Goal: Find contact information: Find contact information

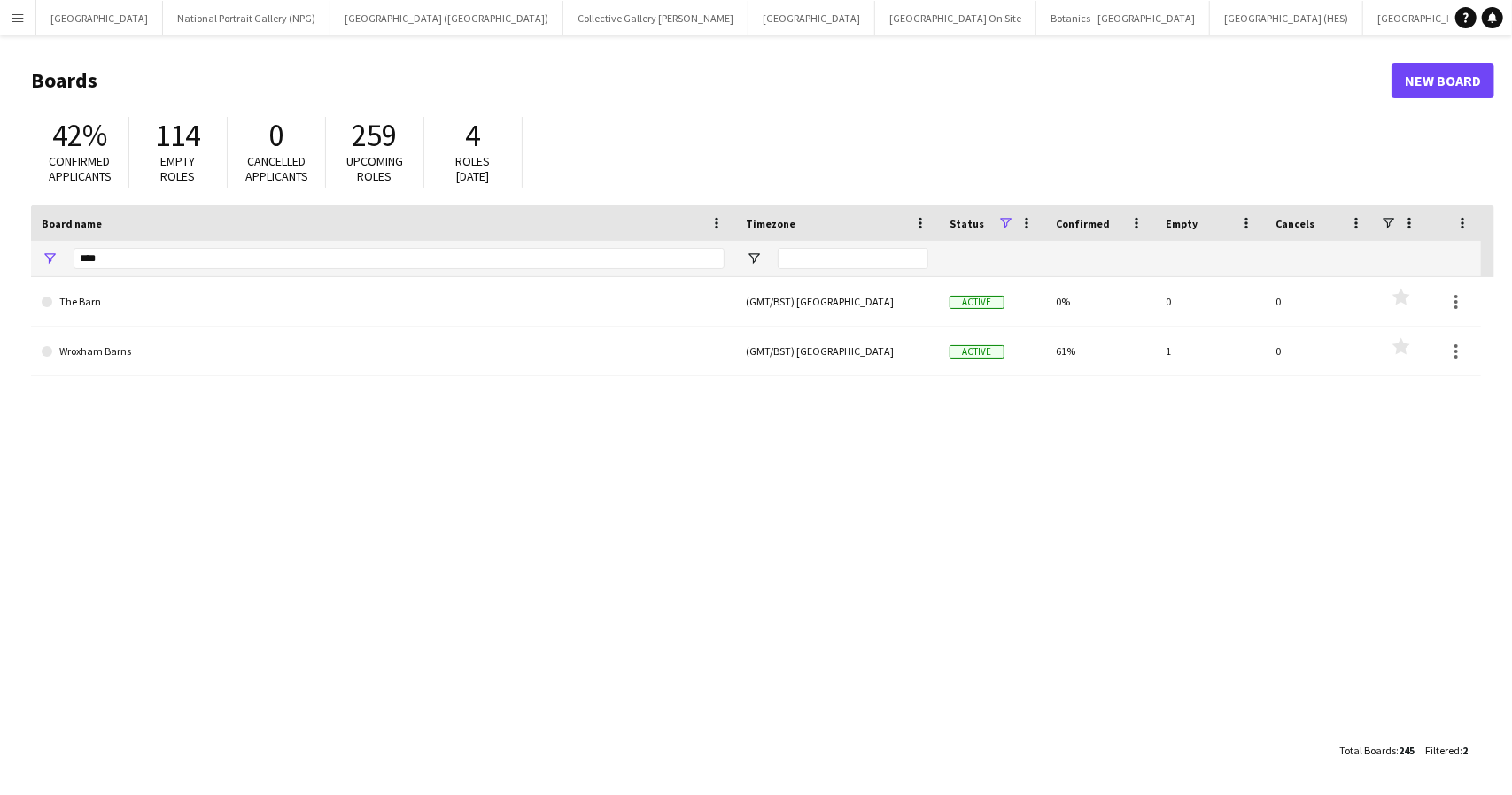
click at [1054, 75] on h1 "Boards" at bounding box center [711, 81] width 1360 height 26
click at [101, 266] on input "****" at bounding box center [398, 258] width 651 height 22
click at [21, 10] on app-icon "Menu" at bounding box center [17, 17] width 14 height 14
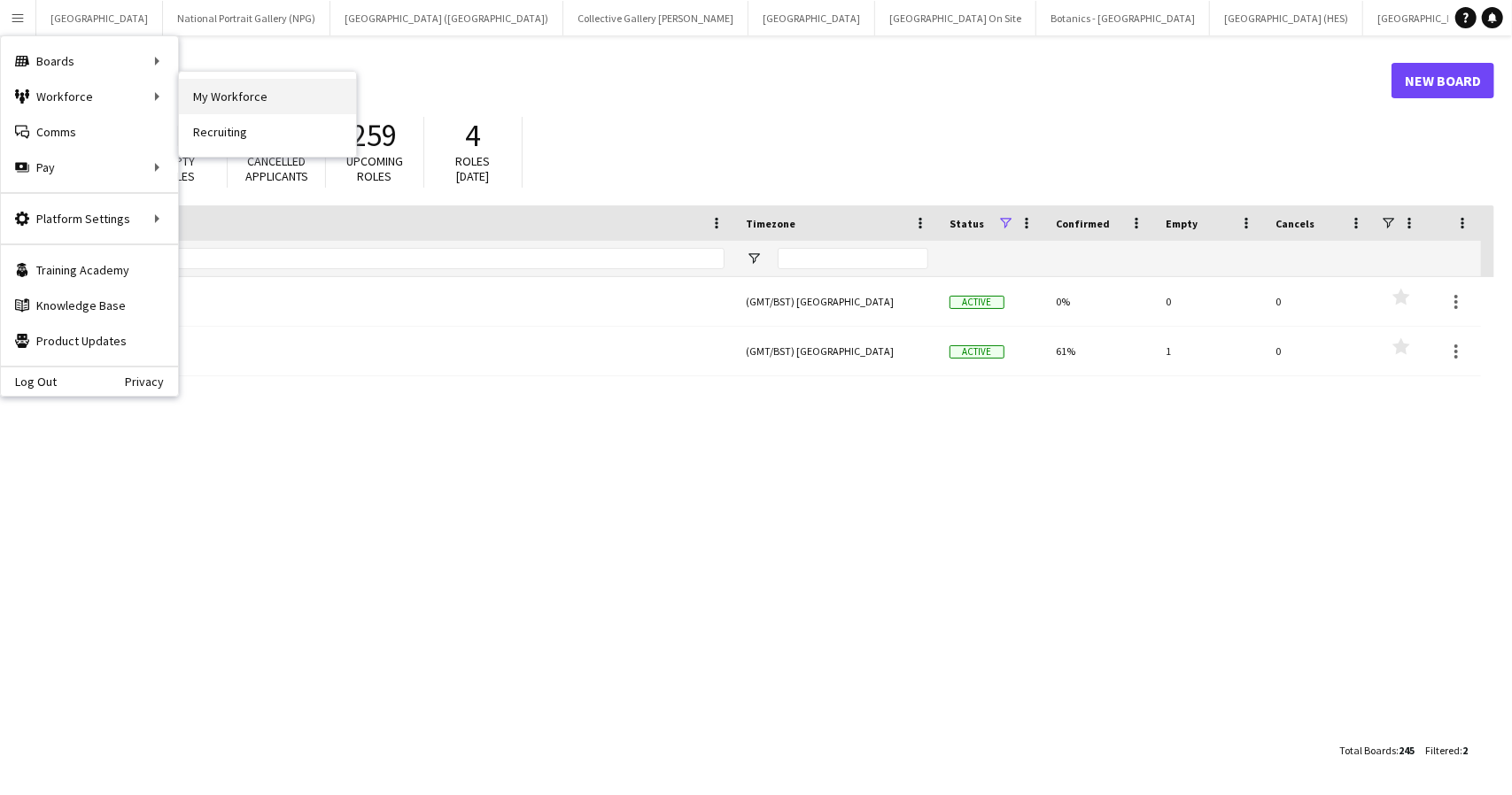
click at [237, 102] on link "My Workforce" at bounding box center [267, 96] width 177 height 36
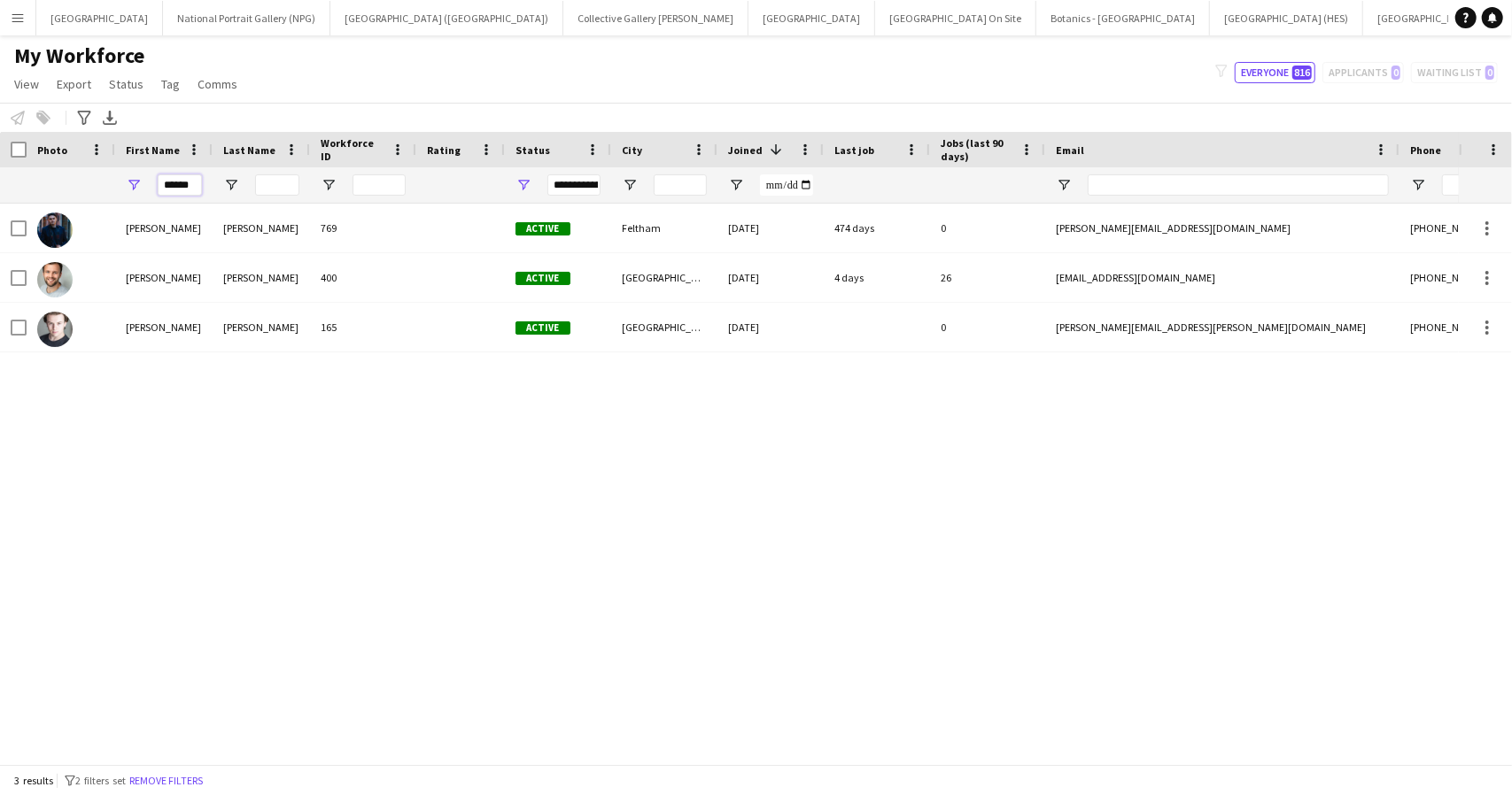
click at [180, 185] on input "******" at bounding box center [179, 184] width 44 height 22
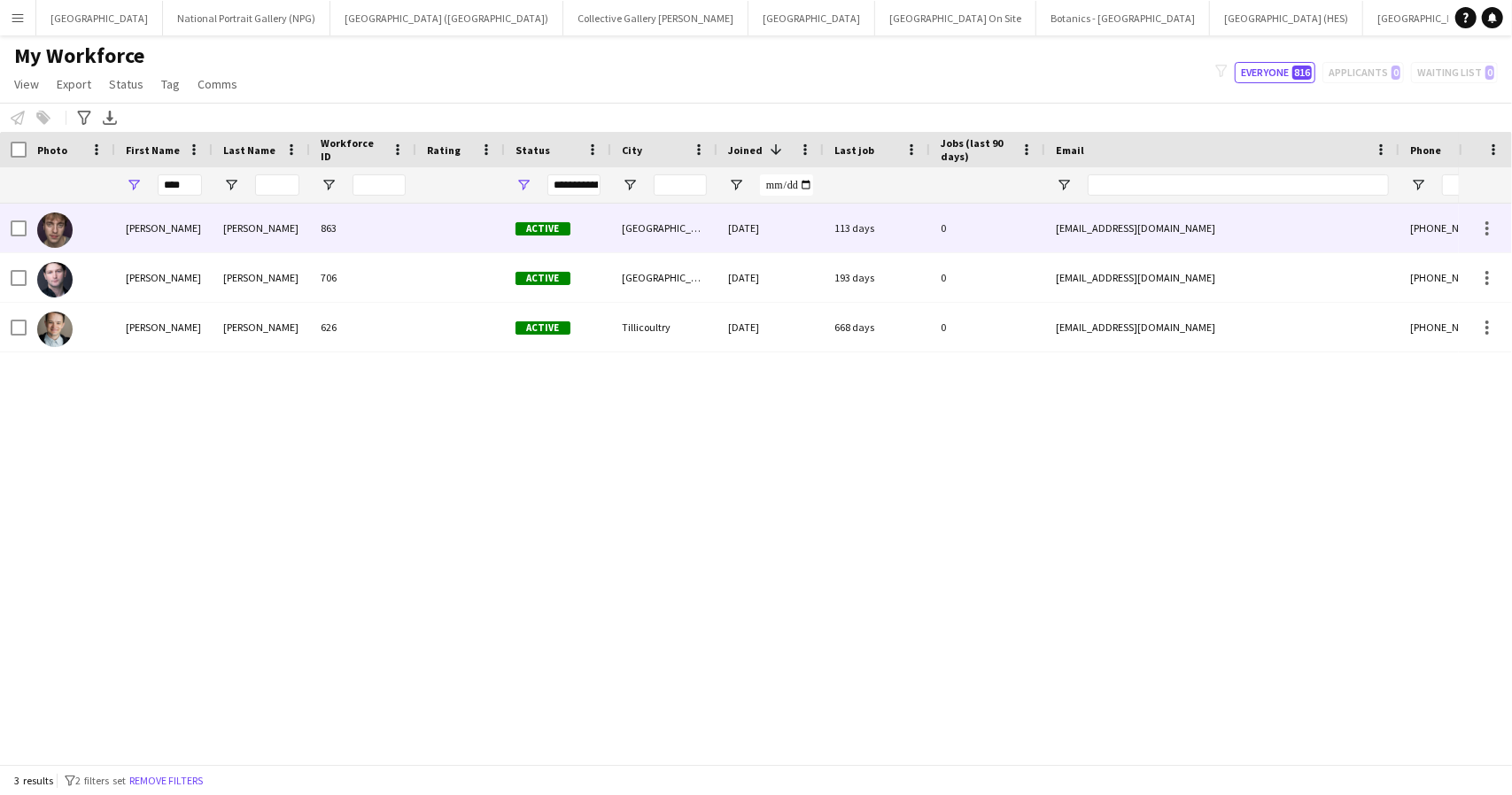
click at [205, 235] on div "[PERSON_NAME]" at bounding box center [164, 228] width 97 height 49
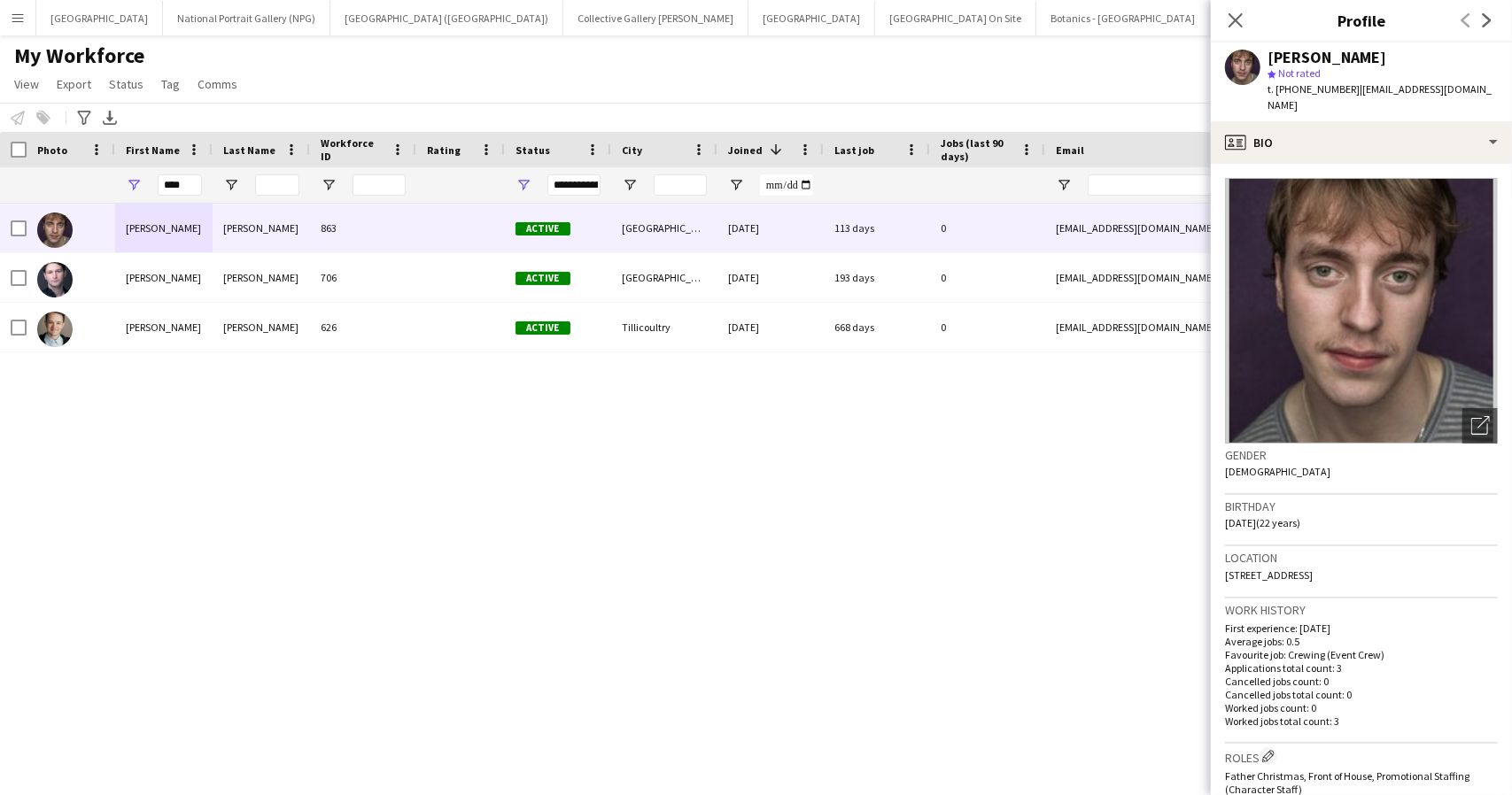
drag, startPoint x: 1426, startPoint y: 558, endPoint x: 1225, endPoint y: 559, distance: 201.0
click at [1225, 559] on div "Location [STREET_ADDRESS]" at bounding box center [1360, 571] width 273 height 52
copy span "[STREET_ADDRESS]"
drag, startPoint x: 1346, startPoint y: 89, endPoint x: 1294, endPoint y: 92, distance: 52.1
click at [1294, 92] on div "t. [PHONE_NUMBER] | [EMAIL_ADDRESS][DOMAIN_NAME]" at bounding box center [1383, 97] width 230 height 32
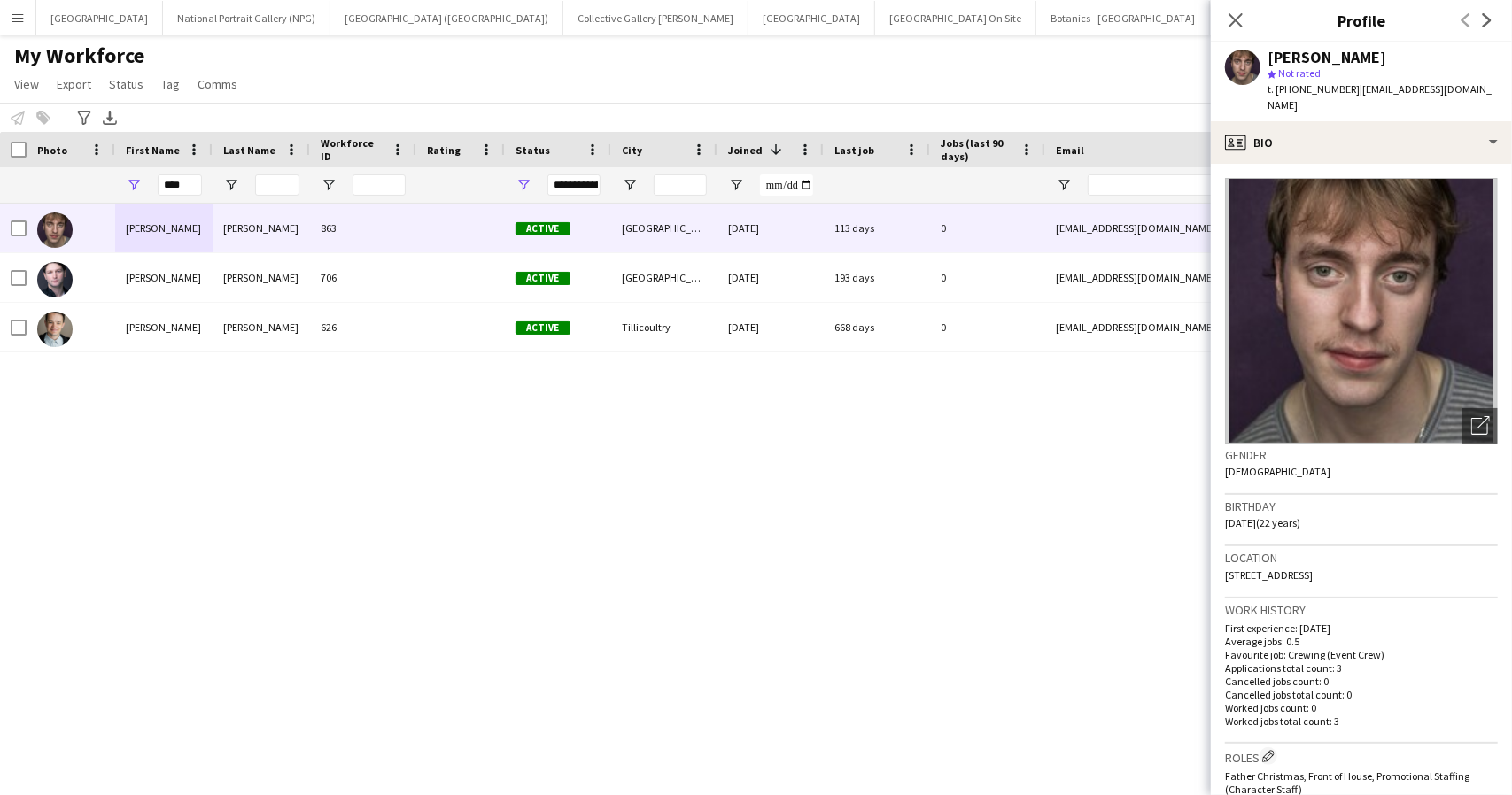
copy span "7305362803"
drag, startPoint x: 1454, startPoint y: 92, endPoint x: 1353, endPoint y: 92, distance: 101.0
click at [1353, 92] on span "| [EMAIL_ADDRESS][DOMAIN_NAME]" at bounding box center [1379, 96] width 224 height 29
copy span "[EMAIL_ADDRESS][DOMAIN_NAME]"
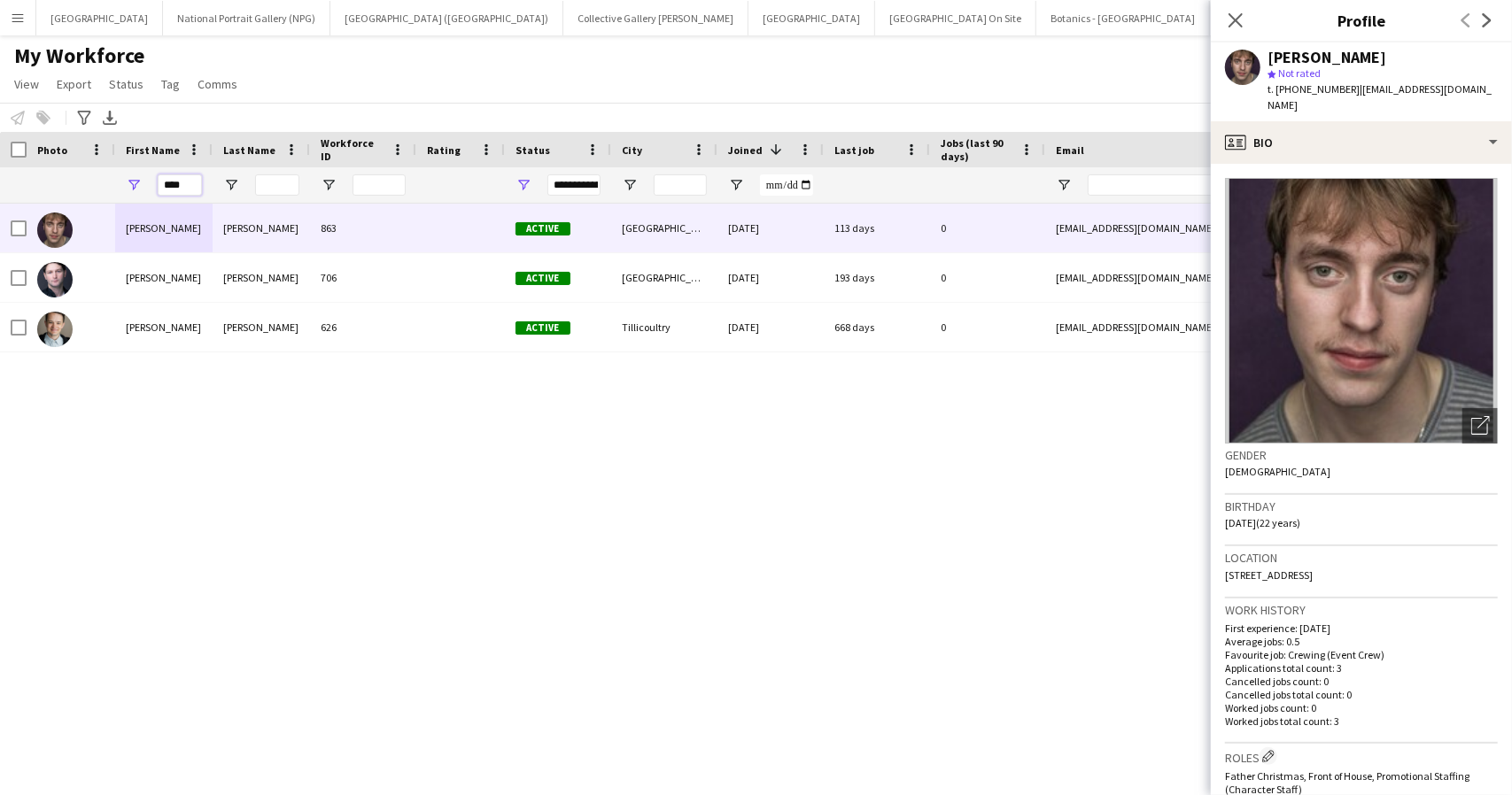
click at [170, 188] on input "****" at bounding box center [179, 184] width 44 height 22
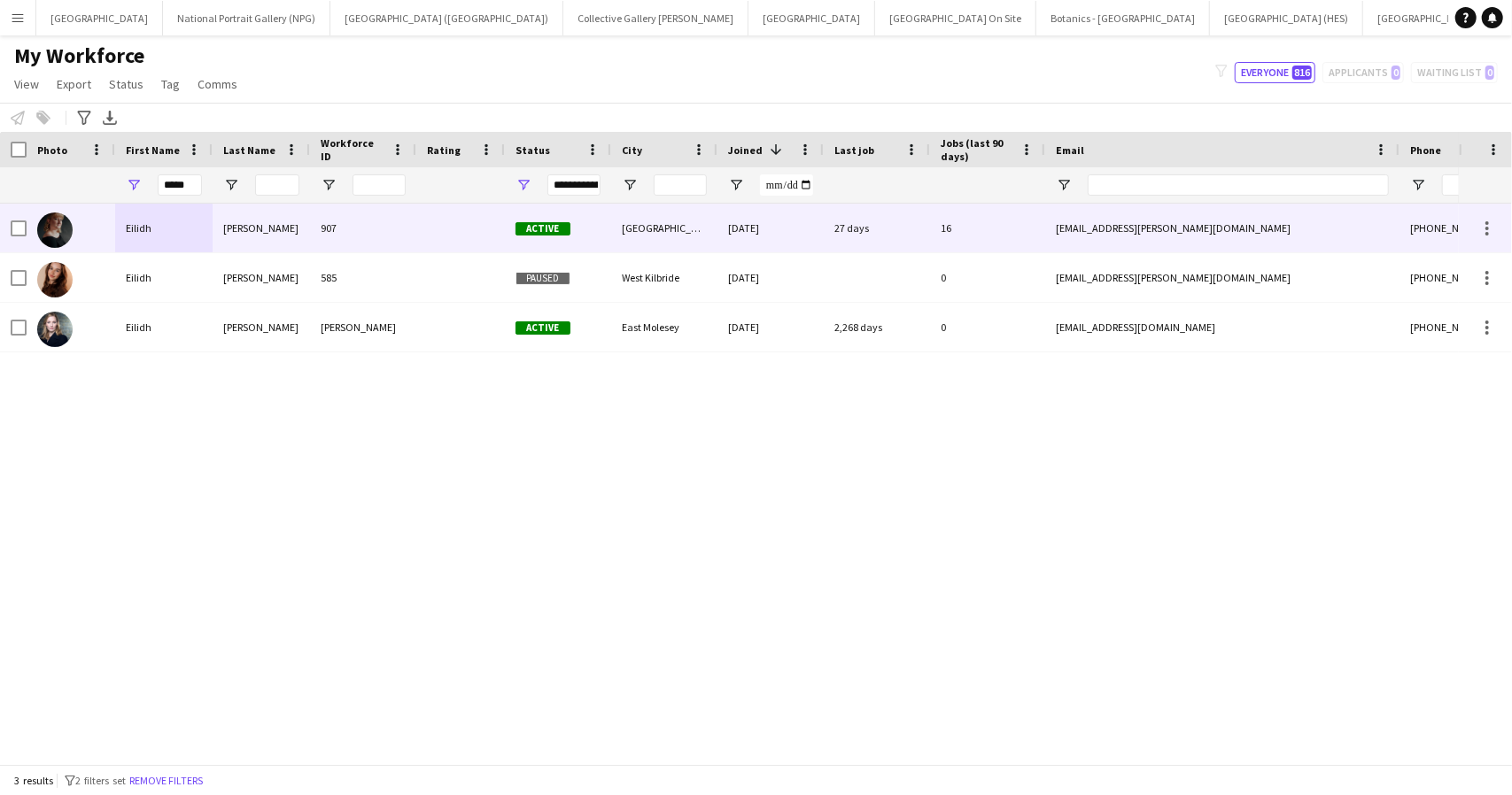
click at [207, 223] on div "Eilidh" at bounding box center [164, 228] width 97 height 49
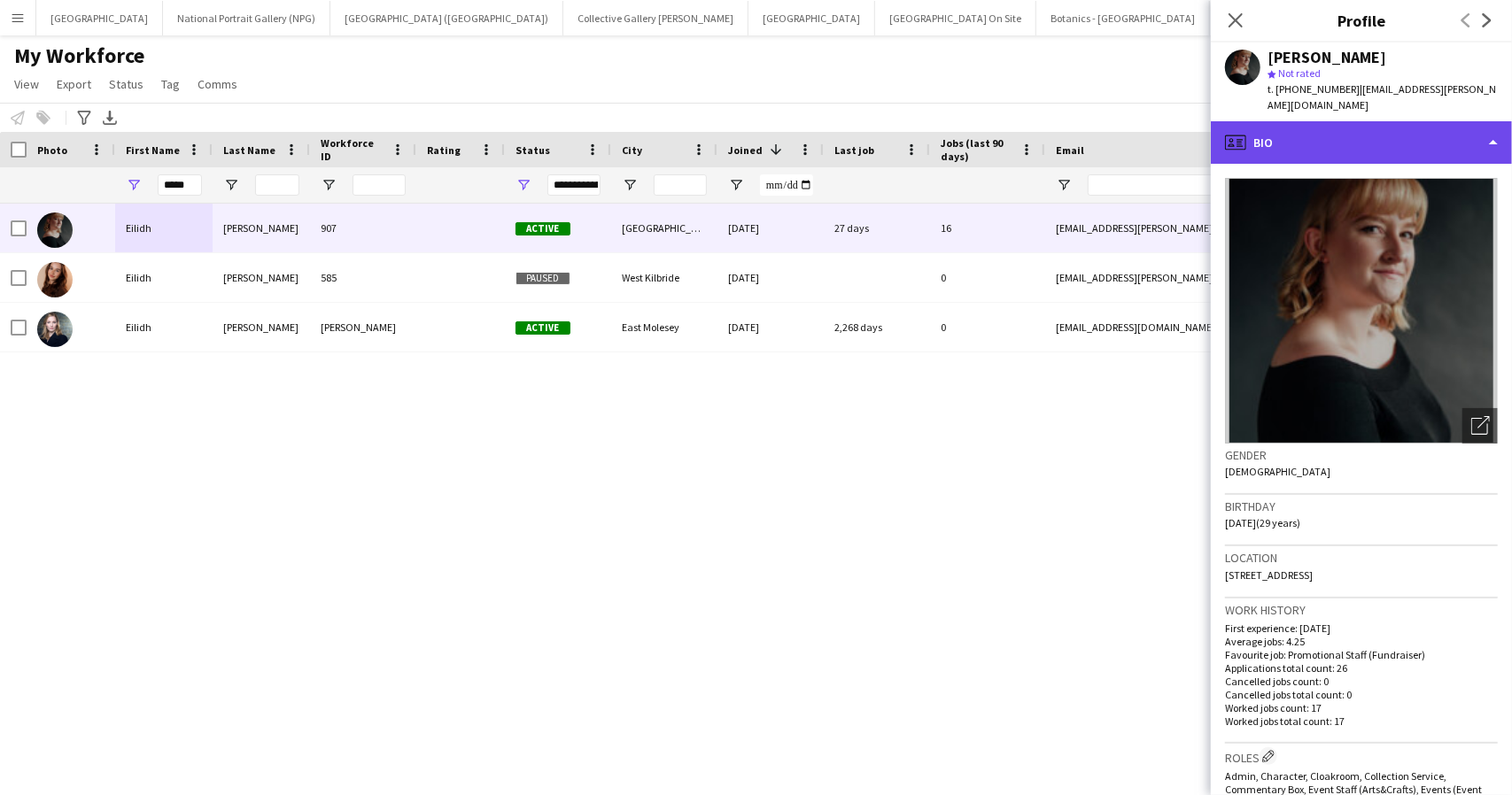
click at [1456, 132] on div "profile Bio" at bounding box center [1360, 142] width 301 height 42
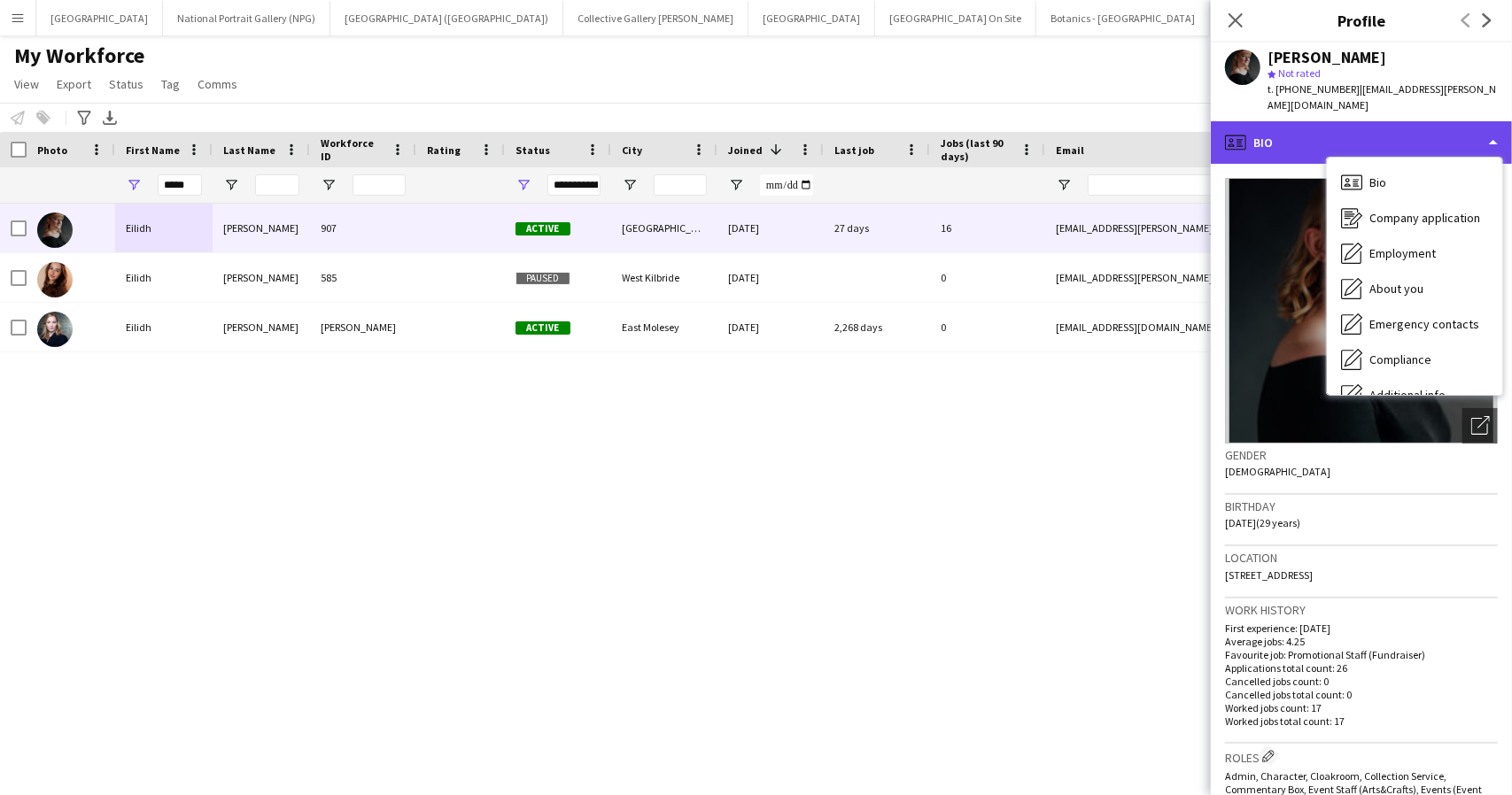
click at [1294, 126] on div "profile Bio" at bounding box center [1360, 142] width 301 height 42
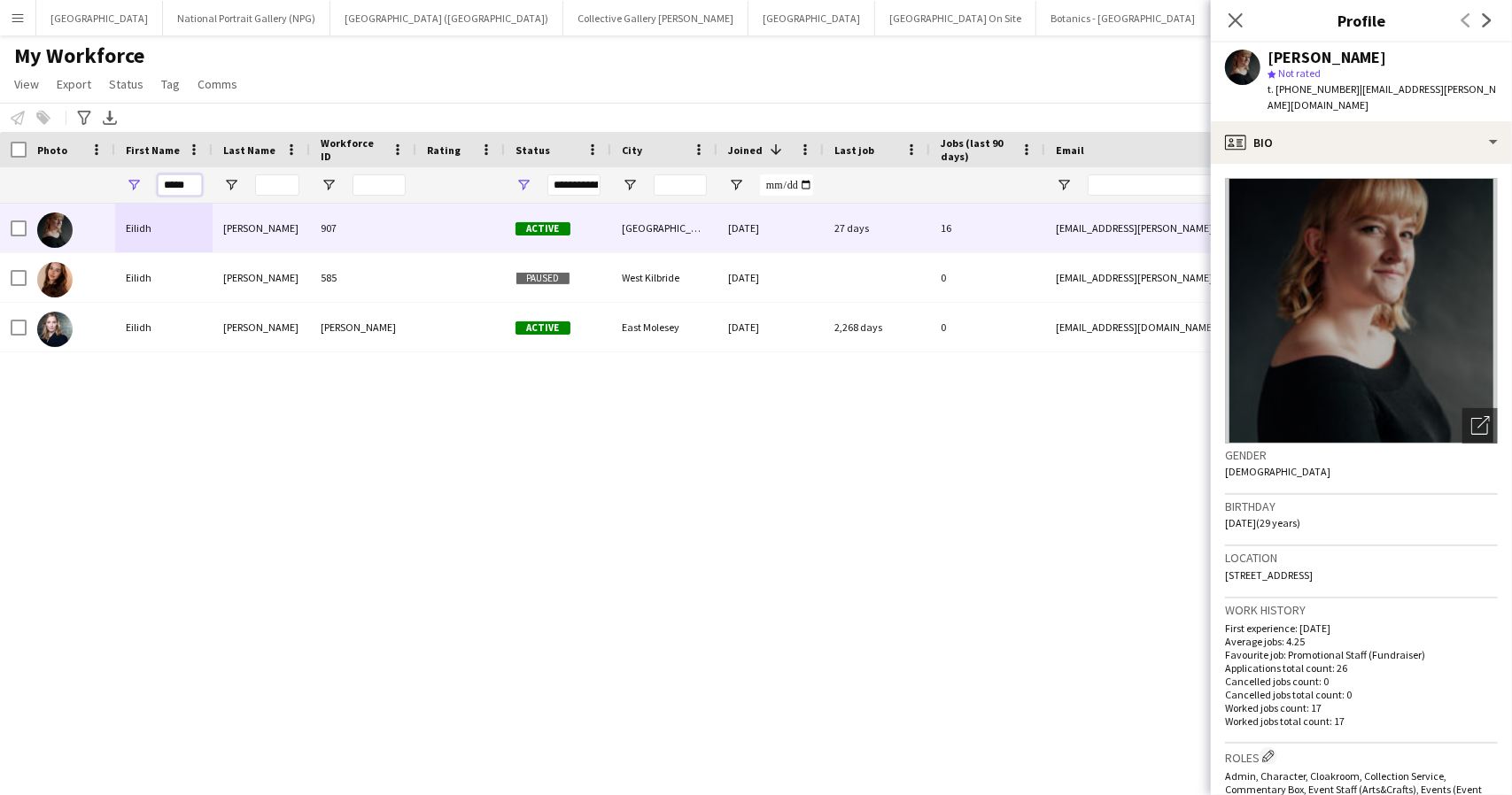
click at [179, 185] on input "*****" at bounding box center [179, 184] width 44 height 22
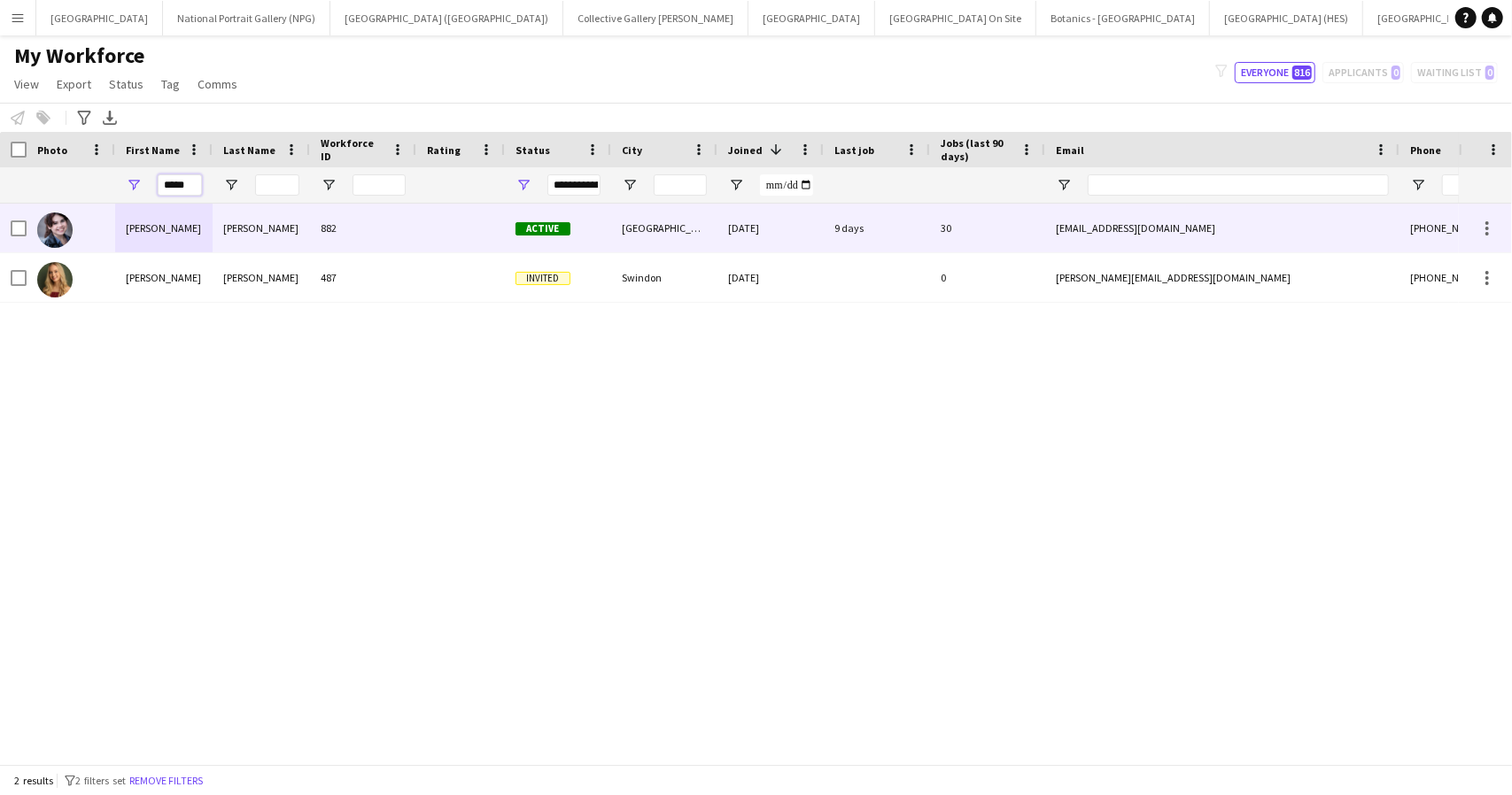
type input "*****"
click at [175, 229] on div "[PERSON_NAME]" at bounding box center [164, 228] width 97 height 49
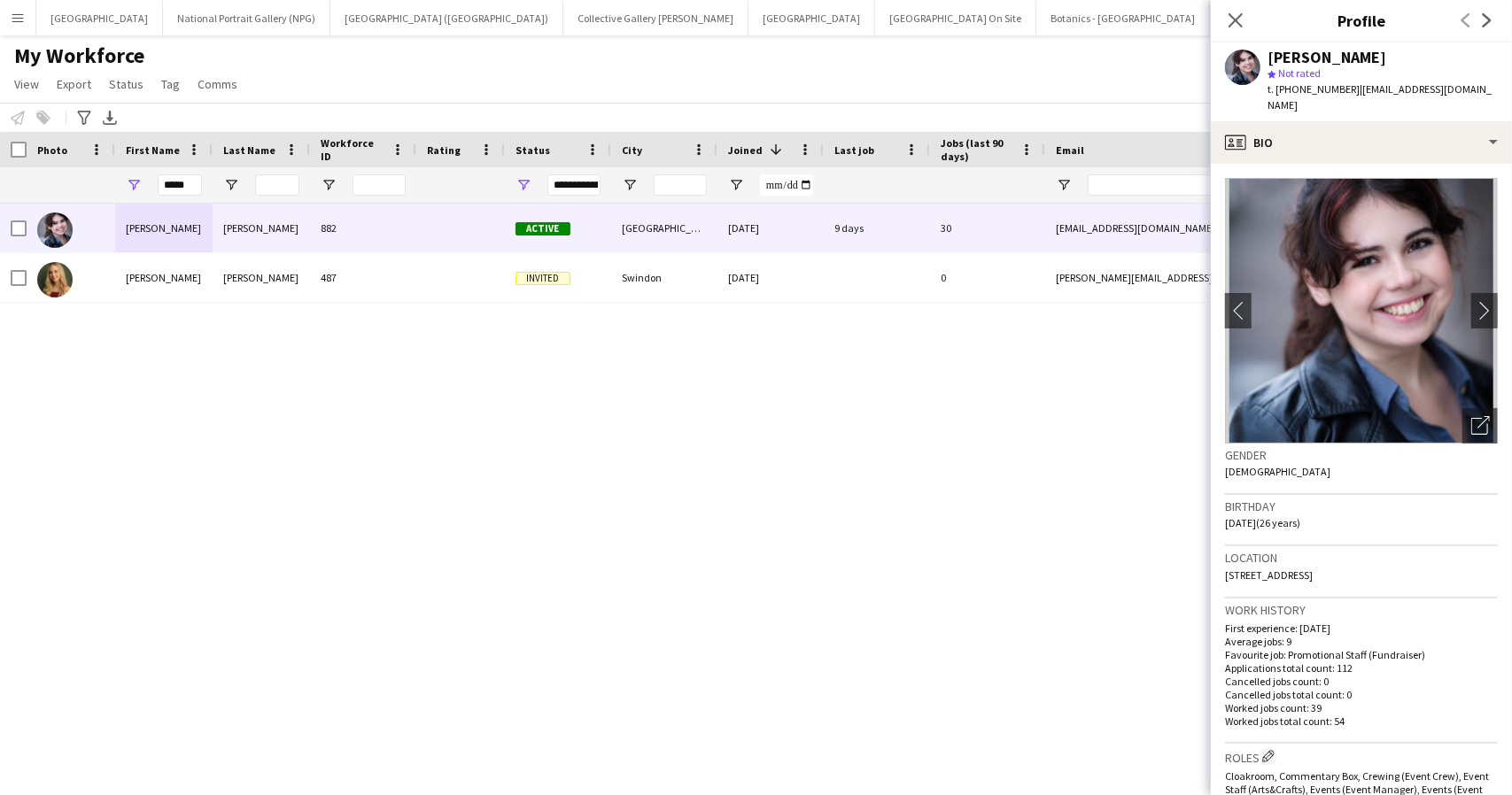
drag, startPoint x: 1390, startPoint y: 555, endPoint x: 1227, endPoint y: 567, distance: 163.4
click at [1227, 567] on div "Location [GEOGRAPHIC_DATA]" at bounding box center [1360, 571] width 273 height 52
copy span "[STREET_ADDRESS]"
drag, startPoint x: 1351, startPoint y: 88, endPoint x: 1485, endPoint y: 100, distance: 134.5
click at [1485, 100] on div "[PERSON_NAME] star Not rated t. [PHONE_NUMBER] | [EMAIL_ADDRESS][DOMAIN_NAME]" at bounding box center [1360, 81] width 301 height 79
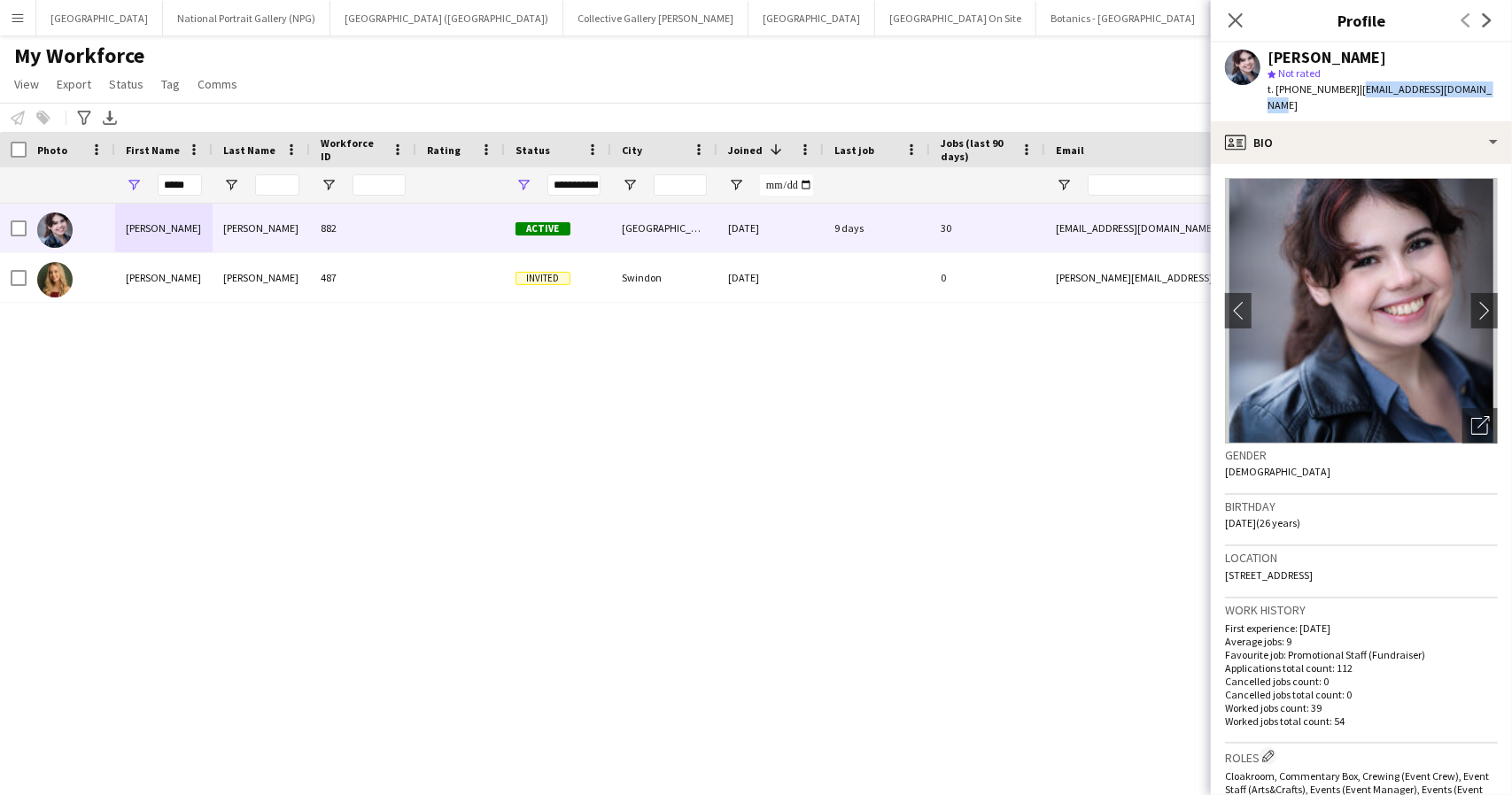
copy span "[EMAIL_ADDRESS][DOMAIN_NAME]"
click at [1017, 69] on div "My Workforce View Views Default view New view Update view Delete view Edit name…" at bounding box center [756, 72] width 1512 height 60
